Goal: Find specific page/section: Find specific page/section

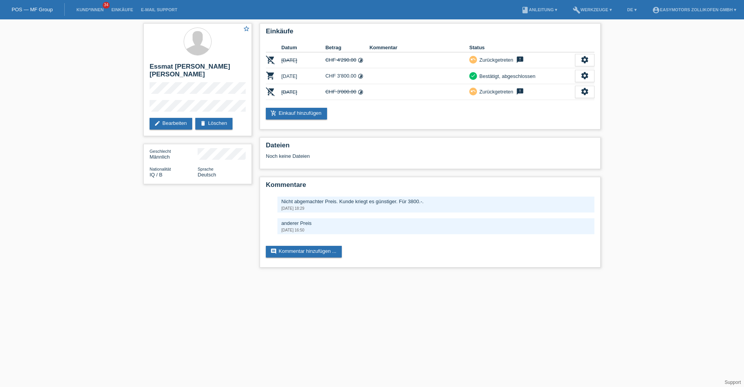
click at [48, 9] on link "POS — MF Group" at bounding box center [32, 10] width 41 height 6
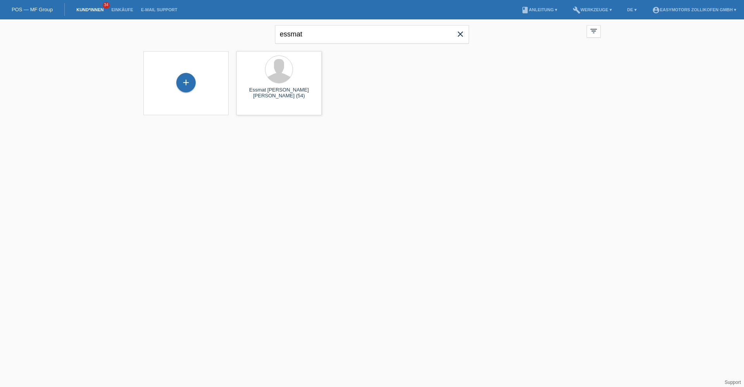
click at [459, 33] on icon "close" at bounding box center [460, 33] width 9 height 9
click at [129, 10] on link "Einkäufe" at bounding box center [121, 9] width 29 height 5
